Goal: Check status: Check status

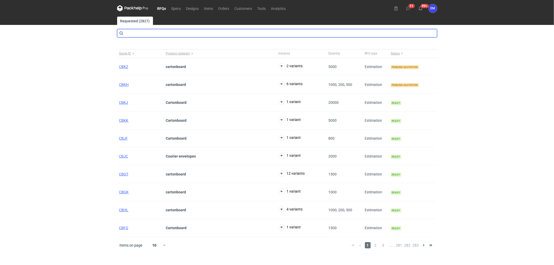
click at [147, 33] on input "text" at bounding box center [277, 33] width 320 height 8
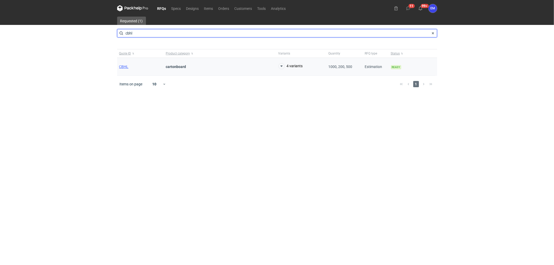
type input "cbhl"
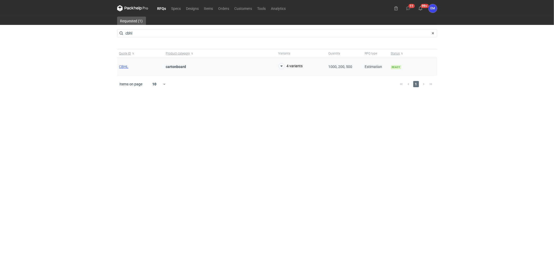
click at [129, 67] on div "CBHL" at bounding box center [140, 67] width 47 height 18
click at [127, 67] on span "CBHL" at bounding box center [123, 67] width 9 height 4
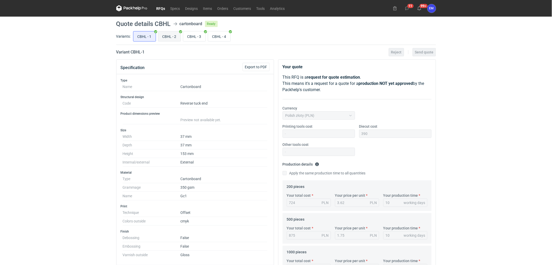
click at [174, 35] on input "CBHL - 2" at bounding box center [169, 36] width 22 height 10
radio input "true"
click at [195, 39] on input "CBHL - 3" at bounding box center [194, 36] width 22 height 10
radio input "true"
click at [220, 38] on input "CBHL - 4" at bounding box center [219, 36] width 22 height 10
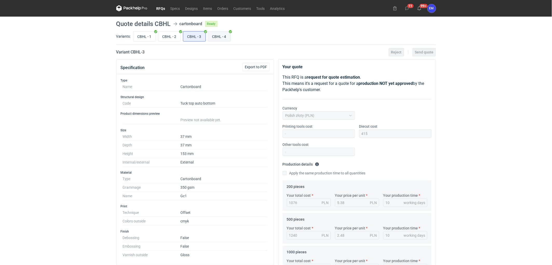
radio input "true"
click at [137, 34] on input "CBHL - 1" at bounding box center [144, 36] width 22 height 10
radio input "true"
